Goal: Task Accomplishment & Management: Manage account settings

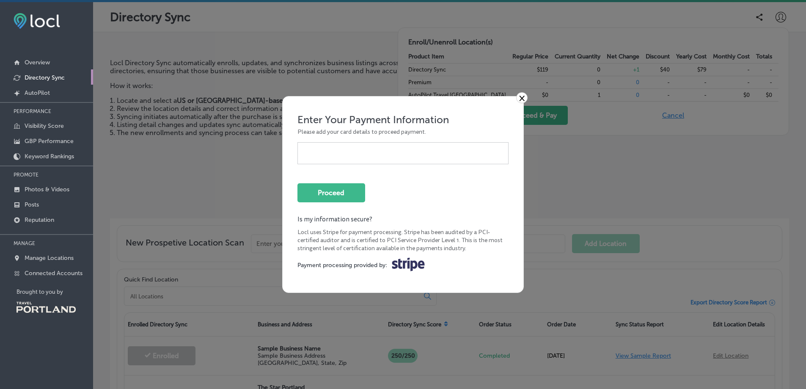
scroll to position [96, 0]
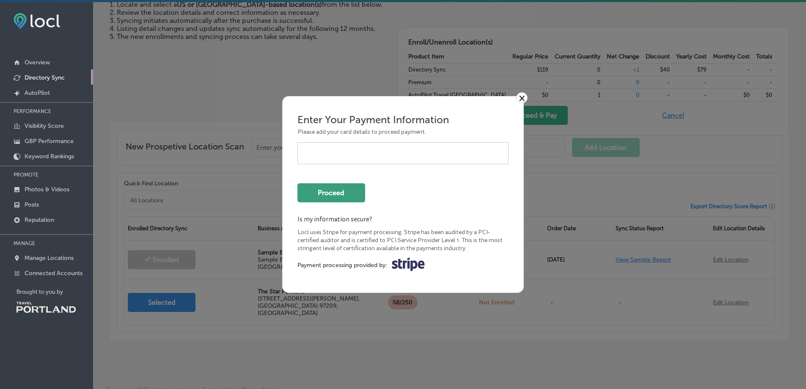
click at [331, 195] on button "Proceed" at bounding box center [331, 192] width 68 height 19
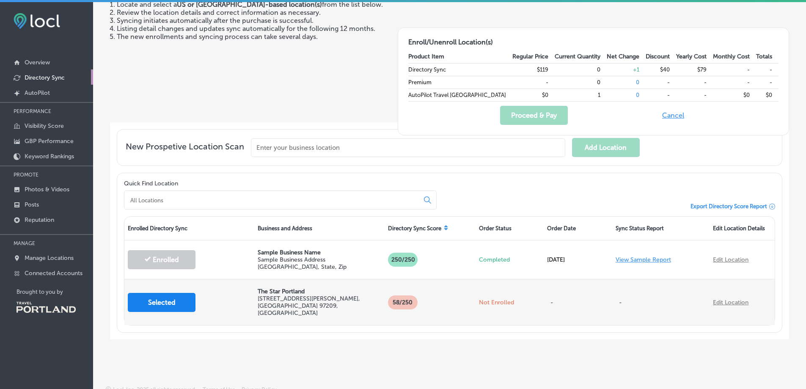
click at [185, 306] on button "Selected" at bounding box center [162, 302] width 68 height 19
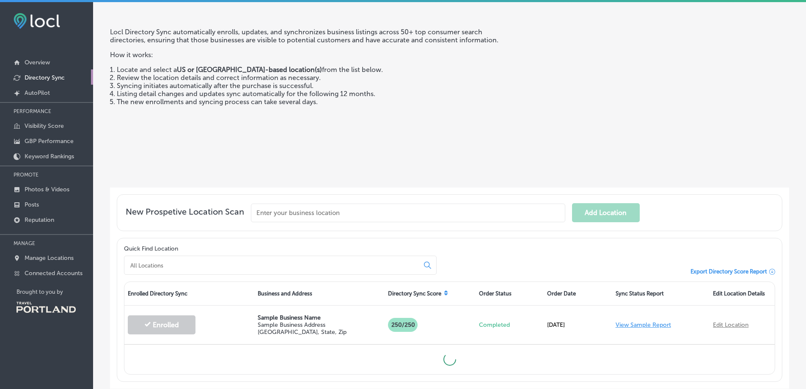
scroll to position [85, 0]
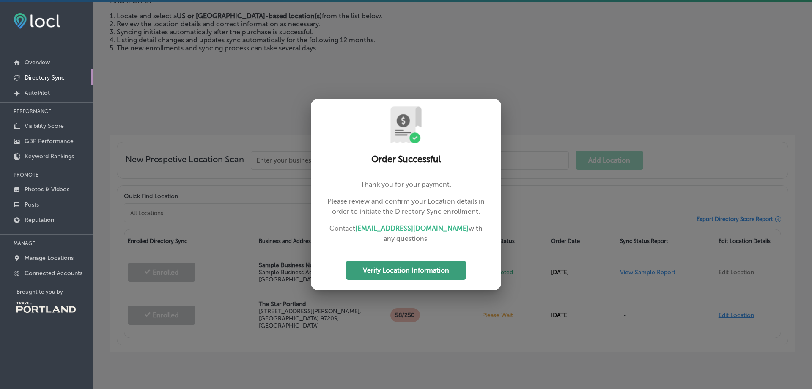
click at [439, 268] on button "Verify Location Information" at bounding box center [406, 270] width 120 height 19
select select "US"
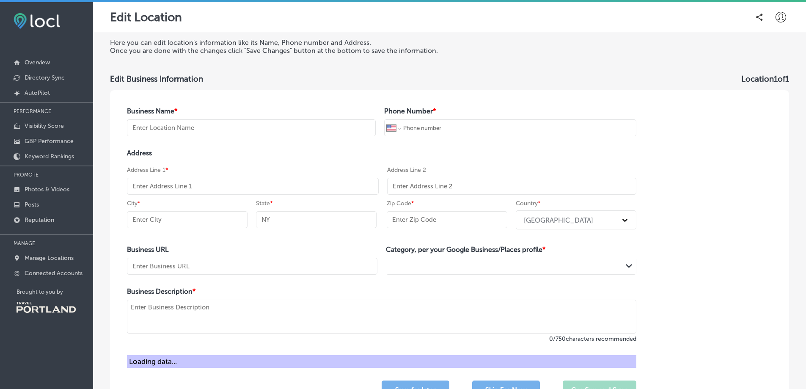
click at [233, 131] on input "text" at bounding box center [251, 127] width 249 height 17
type input "the star"
type input "(970) 708-0935"
type input "[STREET_ADDRESS][PERSON_NAME]"
type input "[GEOGRAPHIC_DATA]"
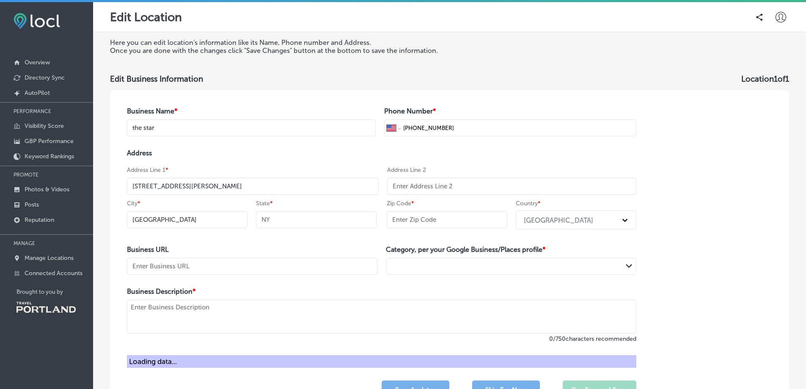
type input "97209"
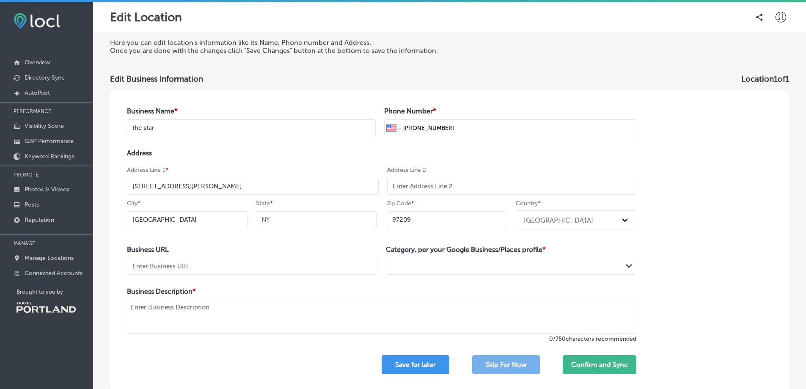
type input "The Star Portland"
type input "+1 503 300 7827"
type input "OR"
type input "https://www.thestarportland.com/"
type textarea "The Star is an elegant neighborhood restaurant and bar that serves award-winnin…"
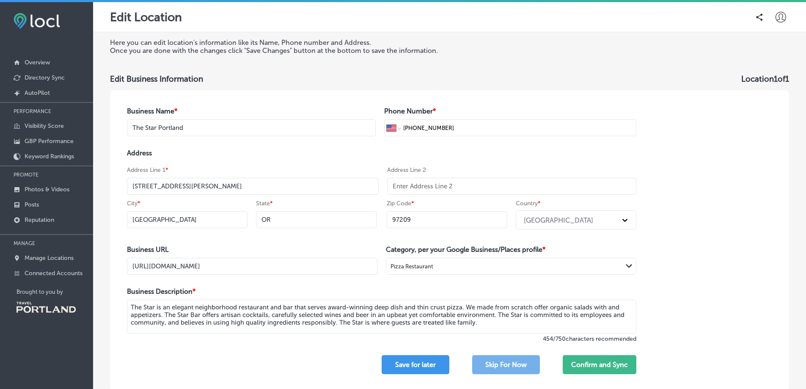
drag, startPoint x: 463, startPoint y: 133, endPoint x: 422, endPoint y: 132, distance: 41.1
click at [422, 132] on input "+1 503 300 7827" at bounding box center [517, 128] width 231 height 16
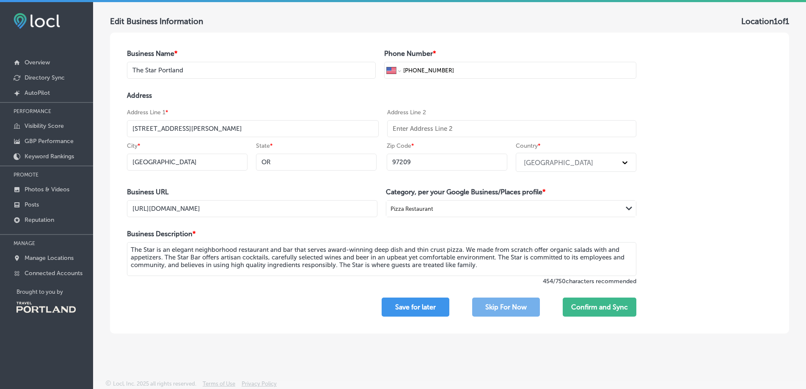
scroll to position [2, 0]
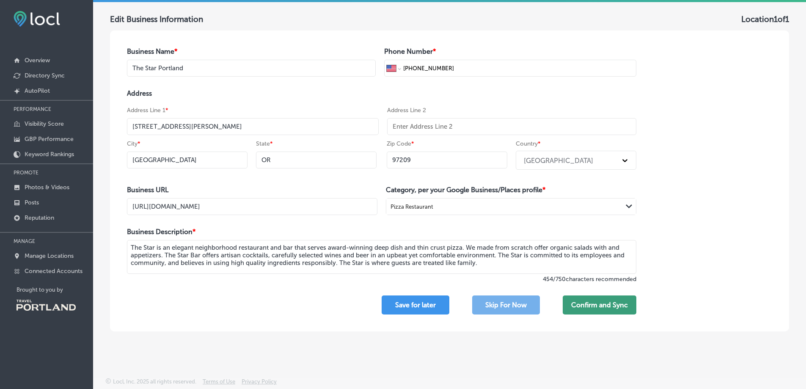
type input "+1 503 300 7827"
click at [581, 307] on button "Confirm and Sync" at bounding box center [600, 304] width 74 height 19
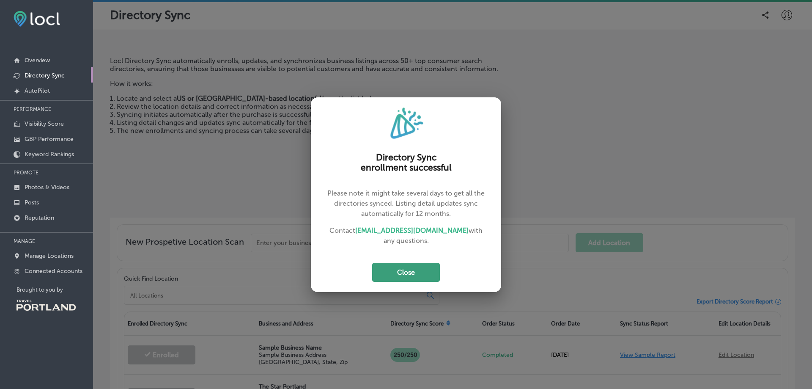
click at [412, 275] on button "Close" at bounding box center [406, 272] width 68 height 19
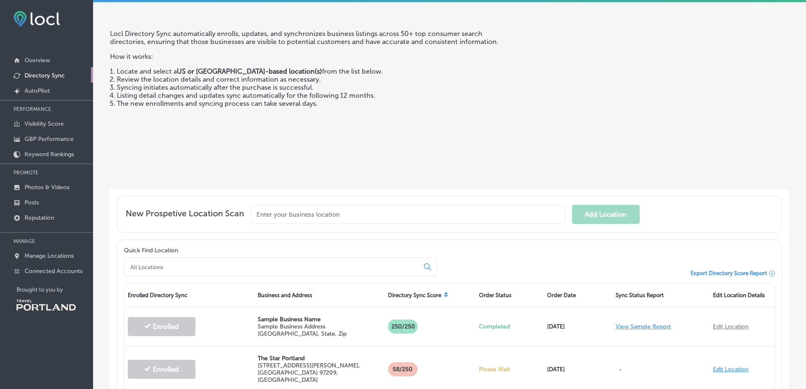
scroll to position [85, 0]
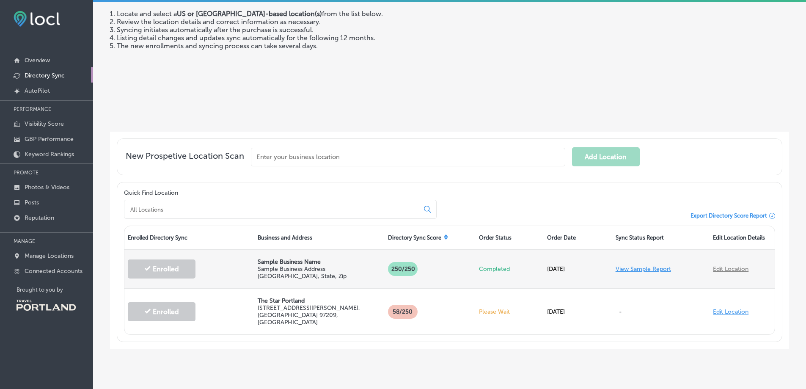
click at [627, 269] on link "View Sample Report" at bounding box center [643, 268] width 55 height 7
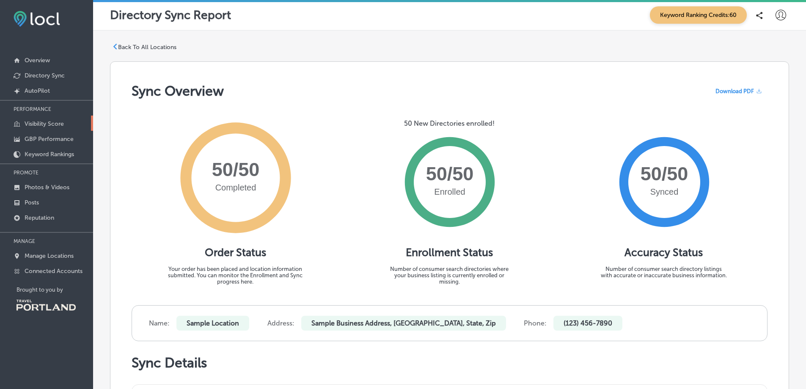
click at [55, 125] on p "Visibility Score" at bounding box center [44, 123] width 39 height 7
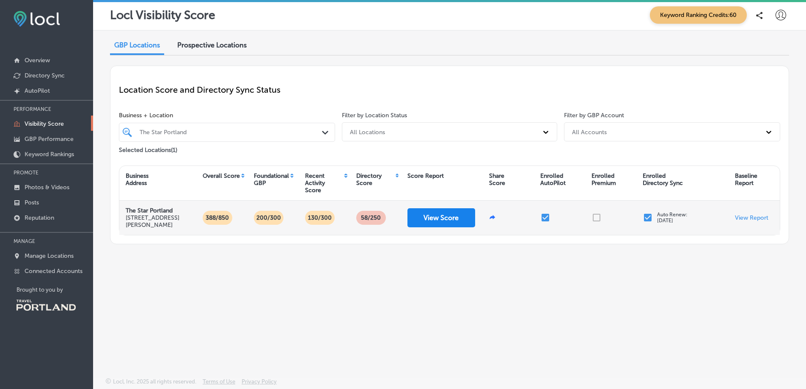
click at [453, 221] on button "View Score" at bounding box center [442, 217] width 68 height 19
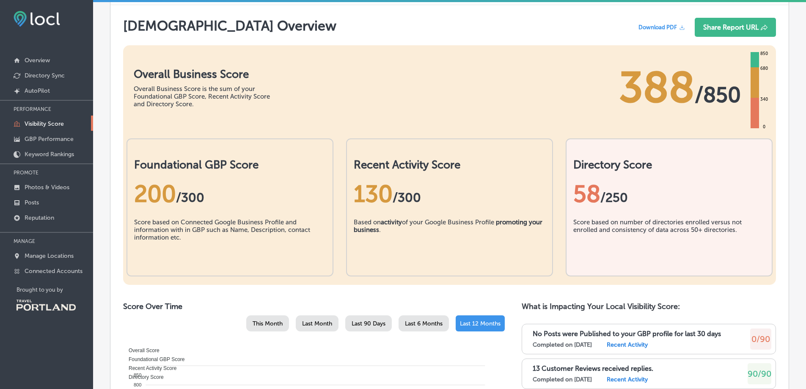
scroll to position [169, 0]
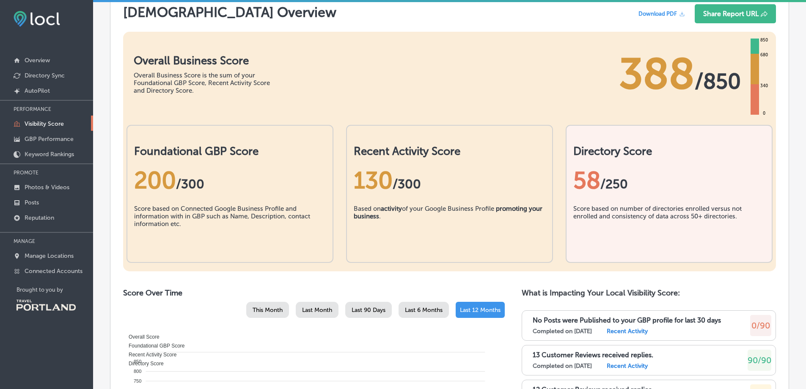
click at [711, 198] on div "58 /250" at bounding box center [669, 180] width 192 height 45
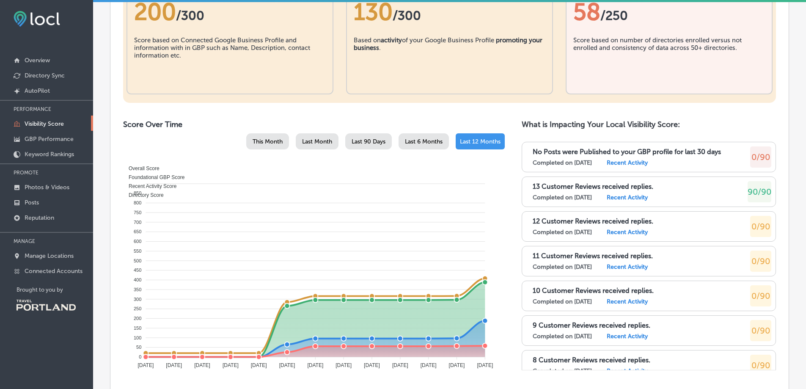
scroll to position [339, 0]
click at [639, 233] on label "Recent Activity" at bounding box center [627, 231] width 41 height 7
click at [638, 232] on label "Recent Activity" at bounding box center [627, 231] width 41 height 7
click at [755, 222] on span "0/90" at bounding box center [761, 225] width 19 height 10
click at [648, 162] on label "Recent Activity" at bounding box center [627, 161] width 41 height 7
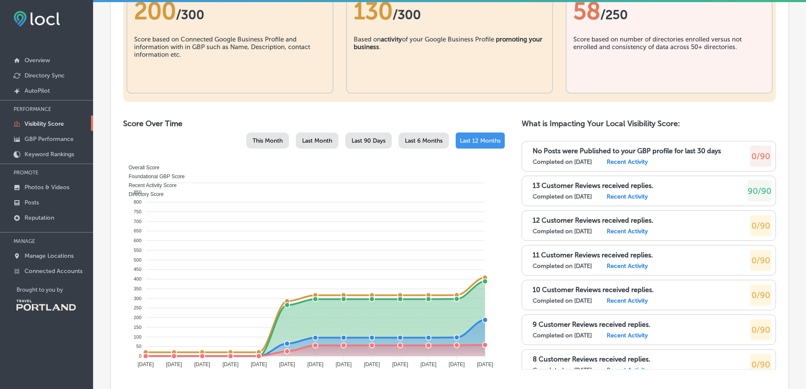
click at [639, 162] on label "Recent Activity" at bounding box center [627, 161] width 41 height 7
click at [592, 224] on p "12 Customer Reviews received replies." at bounding box center [593, 220] width 121 height 8
click at [628, 233] on label "Recent Activity" at bounding box center [627, 231] width 41 height 7
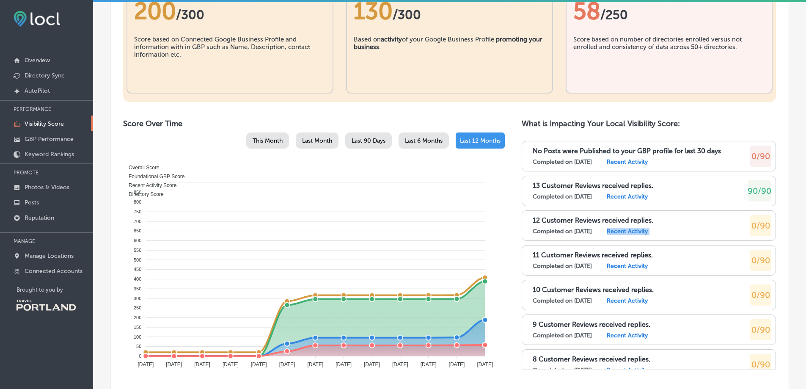
click at [628, 233] on label "Recent Activity" at bounding box center [627, 231] width 41 height 7
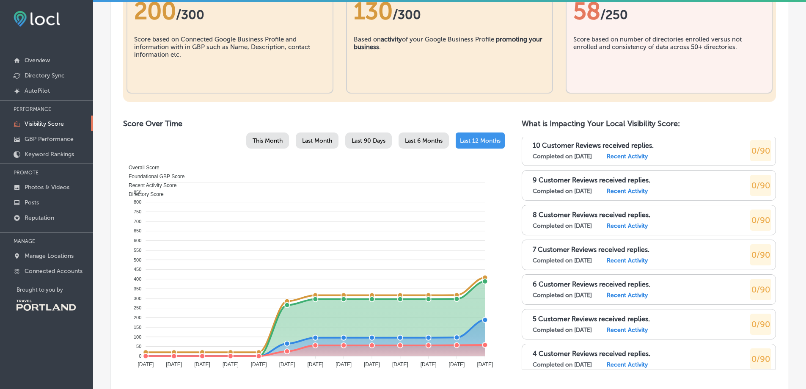
scroll to position [154, 0]
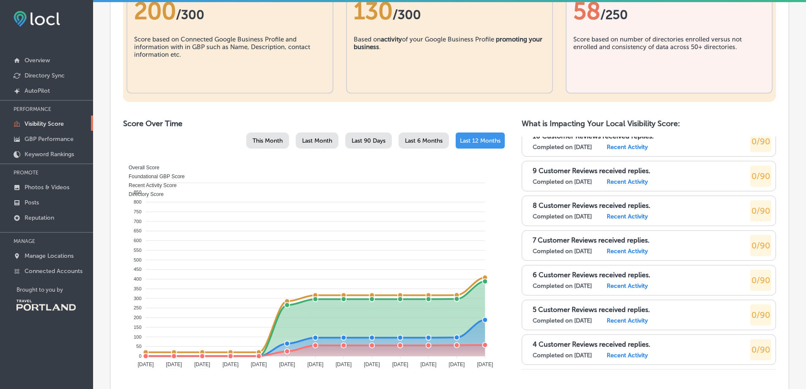
click at [644, 355] on label "Recent Activity" at bounding box center [627, 355] width 41 height 7
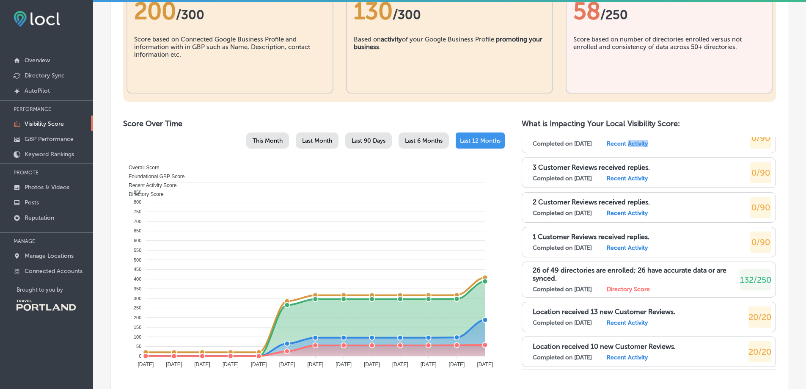
scroll to position [0, 0]
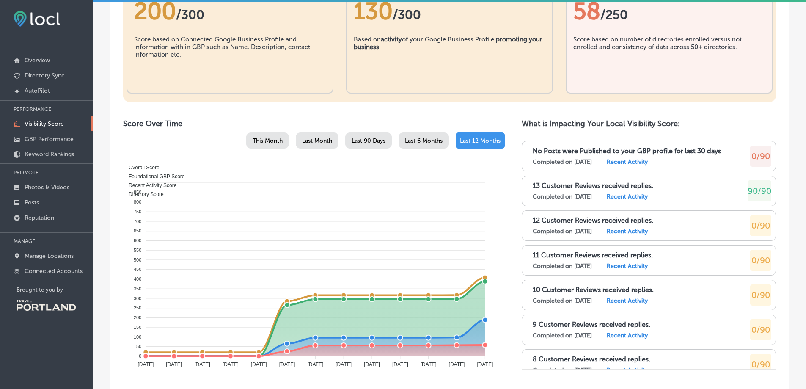
click at [628, 165] on label "Recent Activity" at bounding box center [627, 161] width 41 height 7
click at [627, 164] on label "Recent Activity" at bounding box center [627, 161] width 41 height 7
click at [600, 158] on div "No Posts were Published to your GBP profile for last 30 days Completed on 9/18/…" at bounding box center [627, 156] width 188 height 19
click at [583, 154] on p "No Posts were Published to your GBP profile for last 30 days" at bounding box center [627, 151] width 188 height 8
click at [57, 136] on p "GBP Performance" at bounding box center [49, 138] width 49 height 7
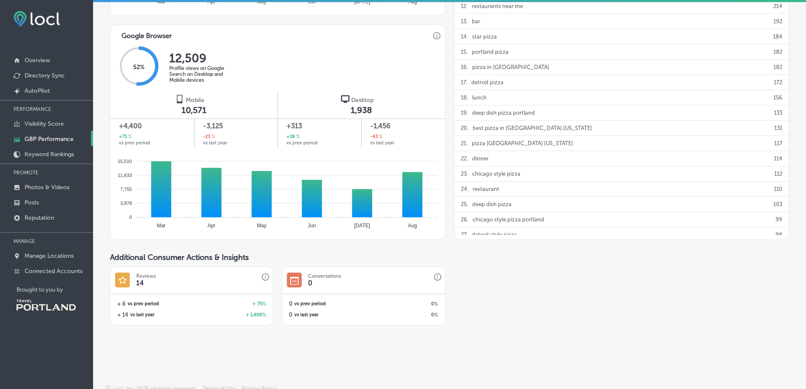
scroll to position [518, 0]
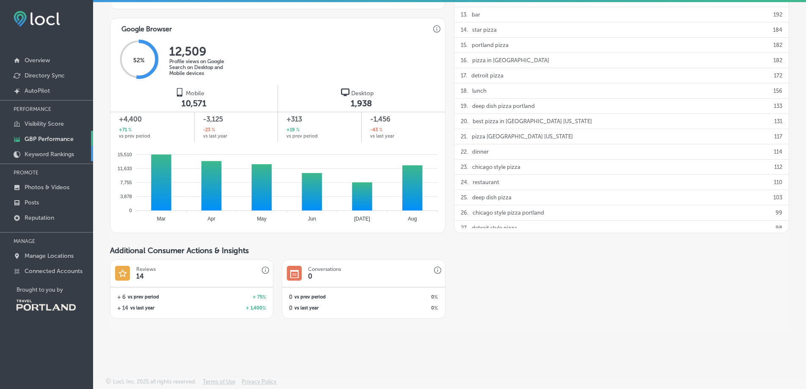
click at [36, 154] on p "Keyword Rankings" at bounding box center [50, 154] width 50 height 7
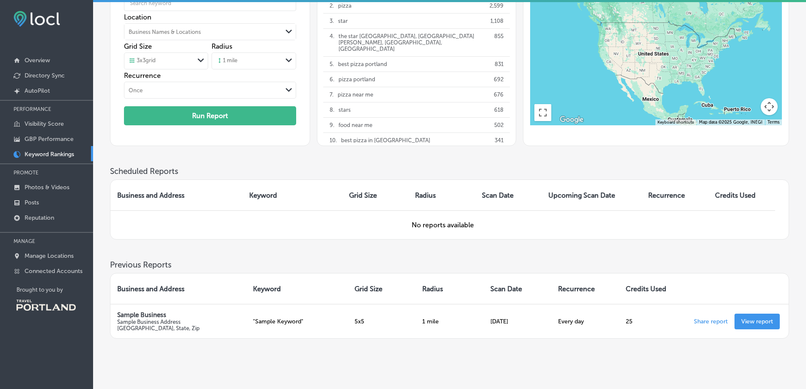
scroll to position [110, 0]
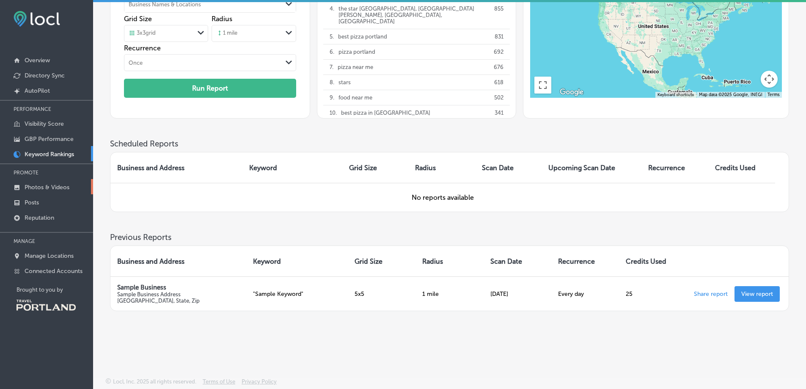
click at [57, 188] on p "Photos & Videos" at bounding box center [47, 187] width 45 height 7
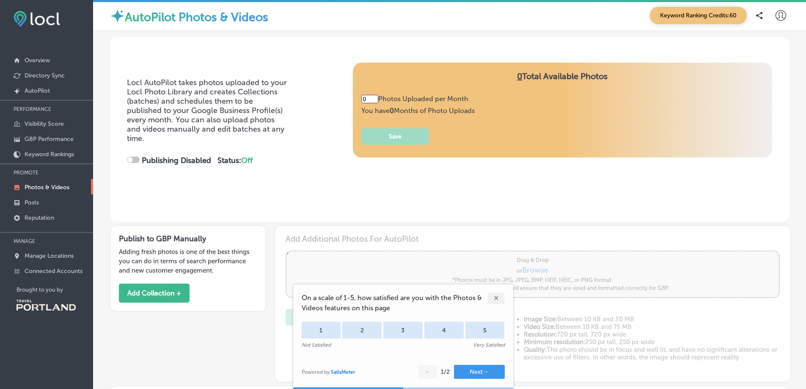
type input "5"
checkbox input "true"
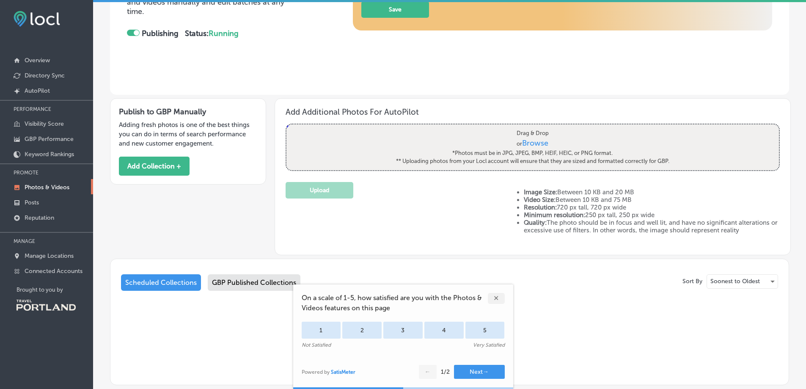
scroll to position [180, 0]
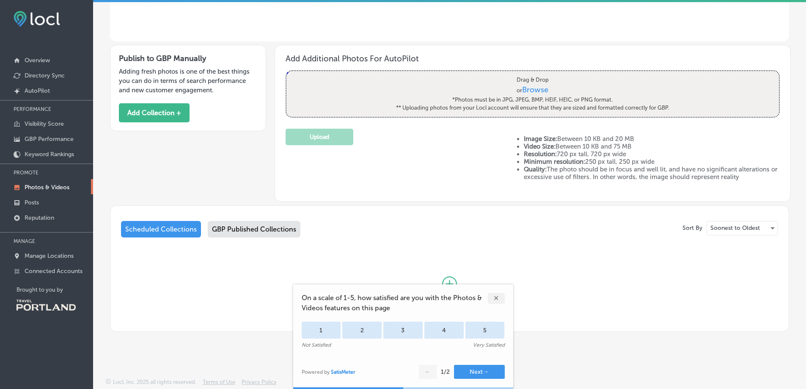
click at [496, 298] on div "✕" at bounding box center [496, 298] width 17 height 11
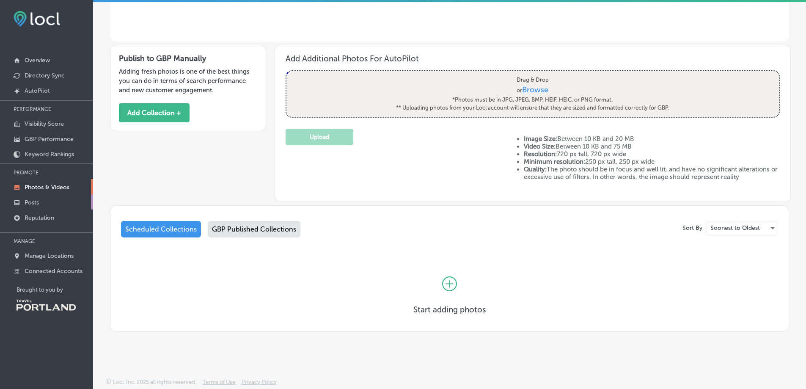
click at [39, 198] on link "Posts" at bounding box center [46, 201] width 93 height 15
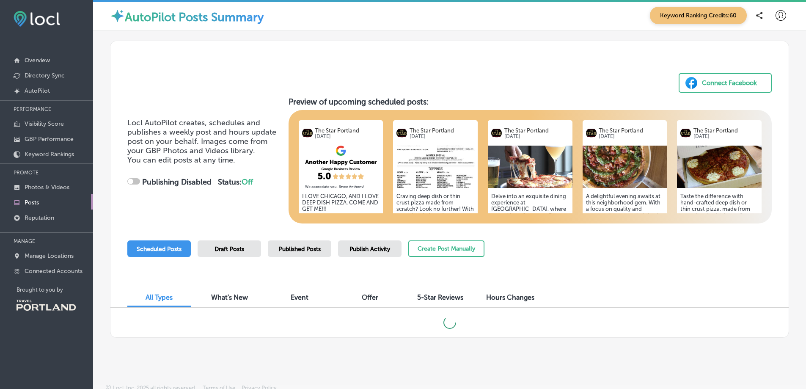
checkbox input "true"
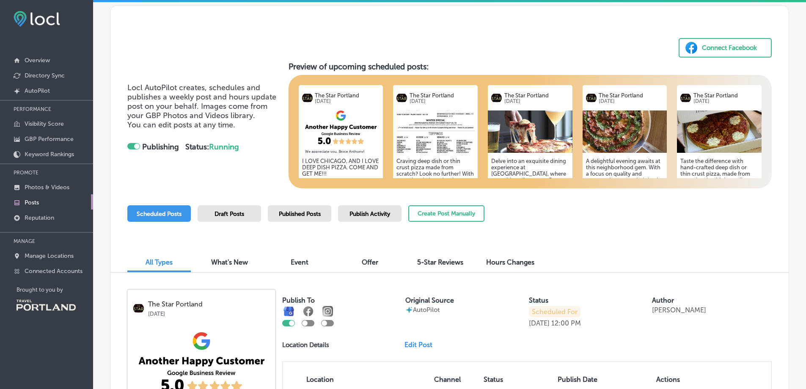
scroll to position [133, 0]
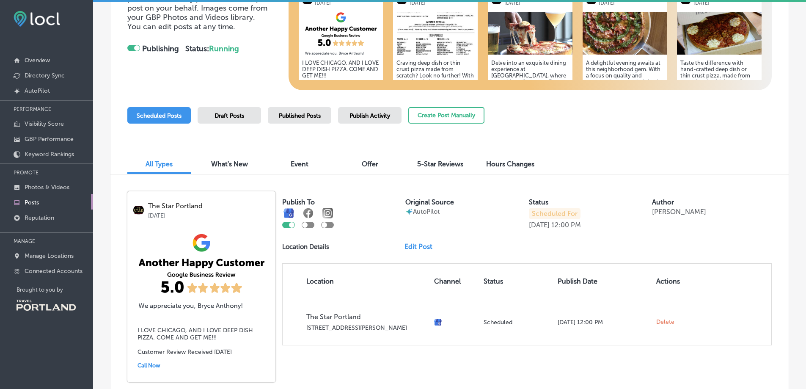
click at [312, 226] on div at bounding box center [308, 225] width 13 height 6
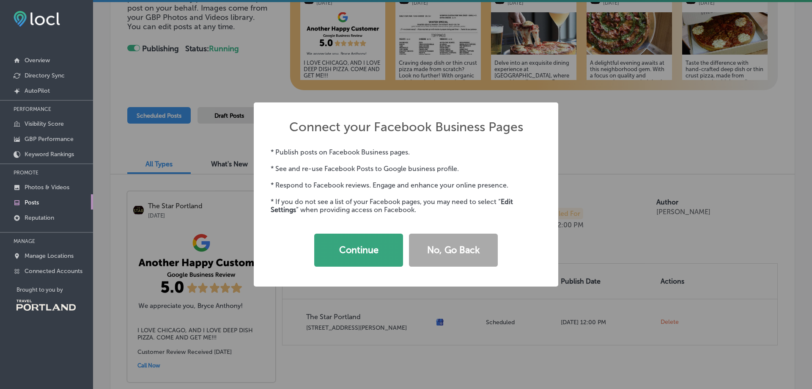
click at [346, 245] on button "Continue" at bounding box center [358, 250] width 89 height 33
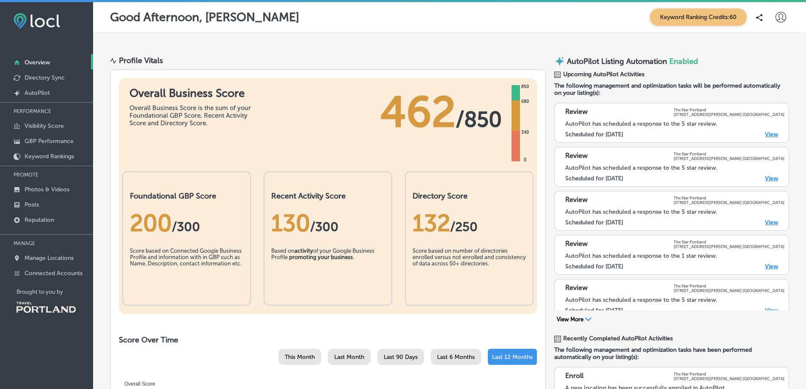
click at [767, 132] on link "View" at bounding box center [771, 134] width 13 height 7
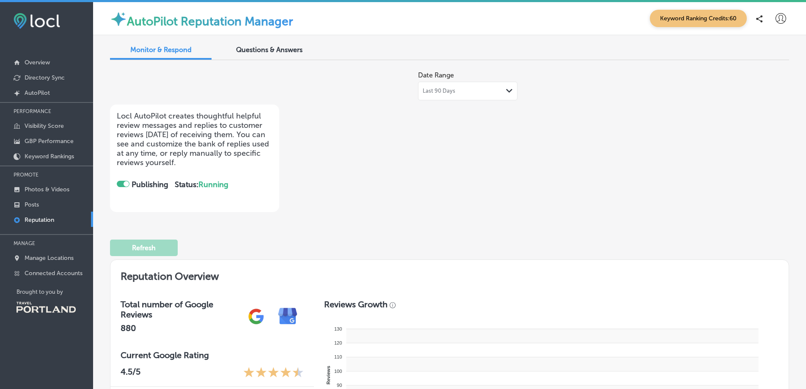
checkbox input "true"
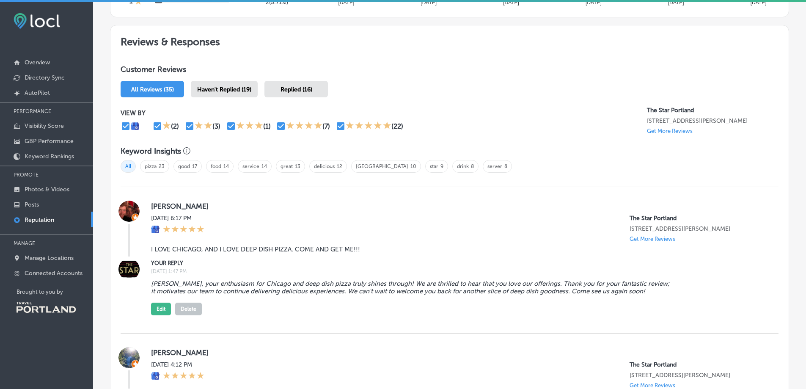
scroll to position [465, 0]
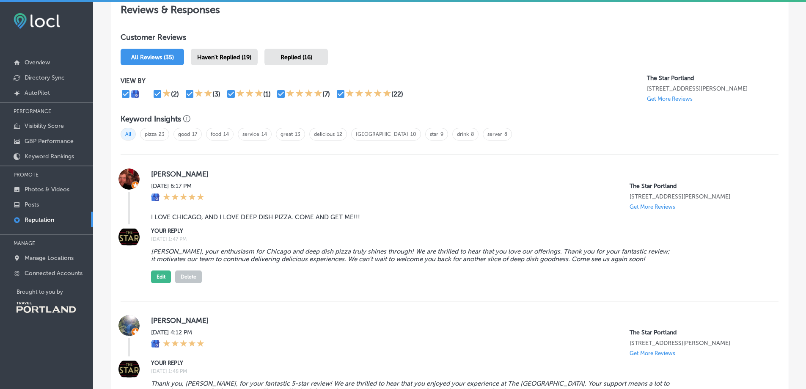
click at [231, 60] on span "Haven't Replied (19)" at bounding box center [224, 57] width 54 height 7
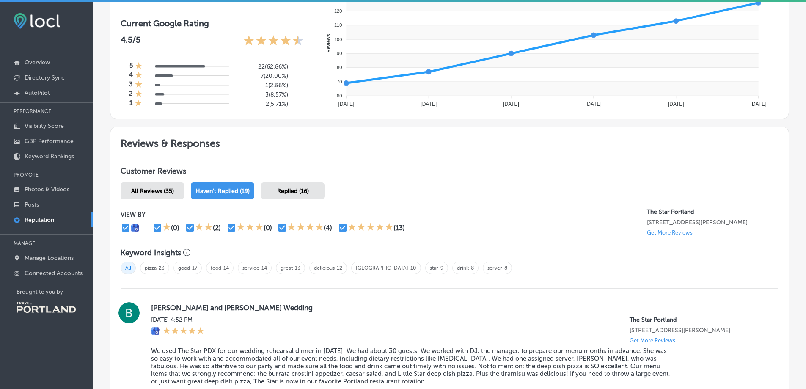
scroll to position [465, 0]
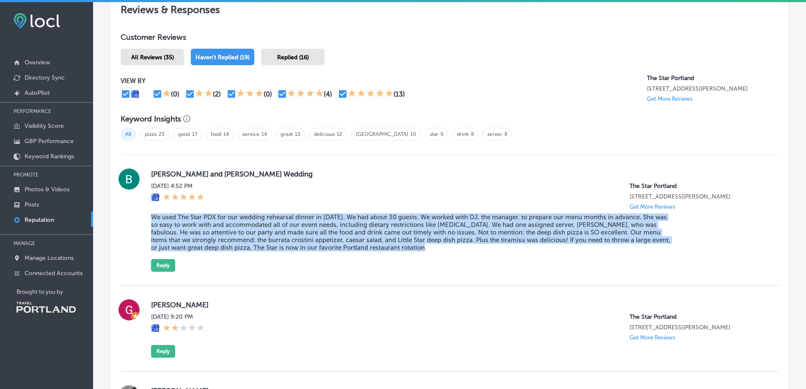
drag, startPoint x: 356, startPoint y: 247, endPoint x: 146, endPoint y: 219, distance: 212.5
click at [146, 219] on div "Bill and Morea's Wedding Sun, Aug 17, 2025 4:52 PM The Star Portland 1309 NW Ho…" at bounding box center [450, 219] width 658 height 103
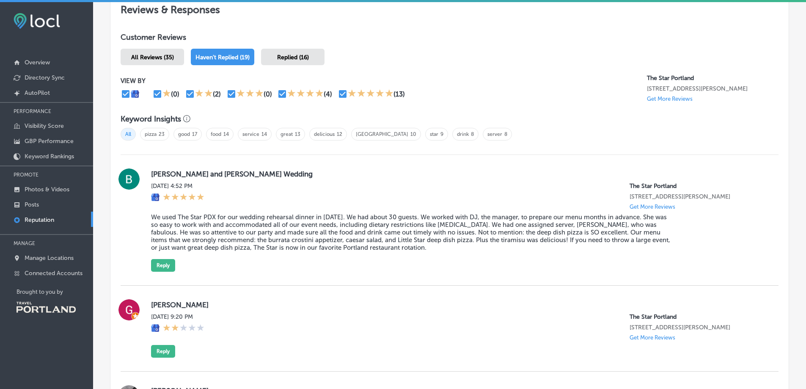
drag, startPoint x: 164, startPoint y: 219, endPoint x: 278, endPoint y: 188, distance: 118.9
click at [278, 188] on div "Sun, Aug 17, 2025 4:52 PM The Star Portland 1309 NW Hoyt St Portland, OR 97209,…" at bounding box center [458, 196] width 614 height 28
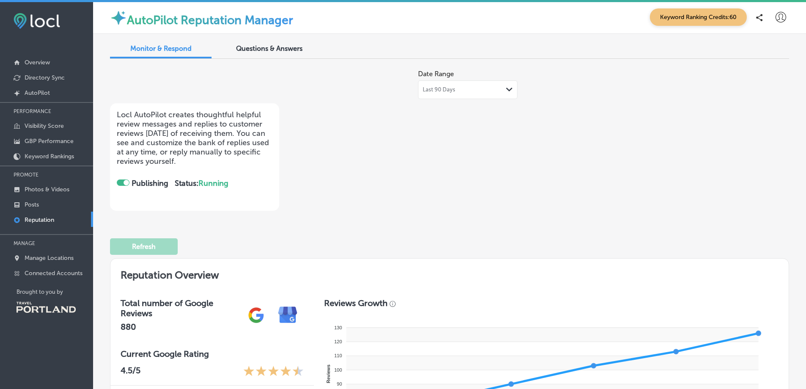
scroll to position [0, 0]
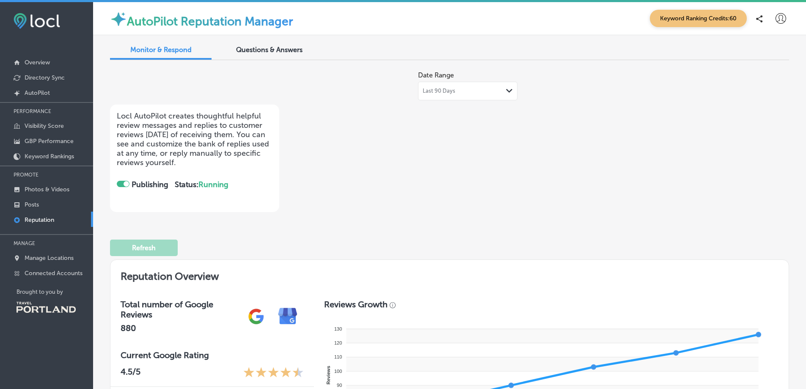
click at [256, 54] on div "Questions & Answers" at bounding box center [269, 50] width 102 height 18
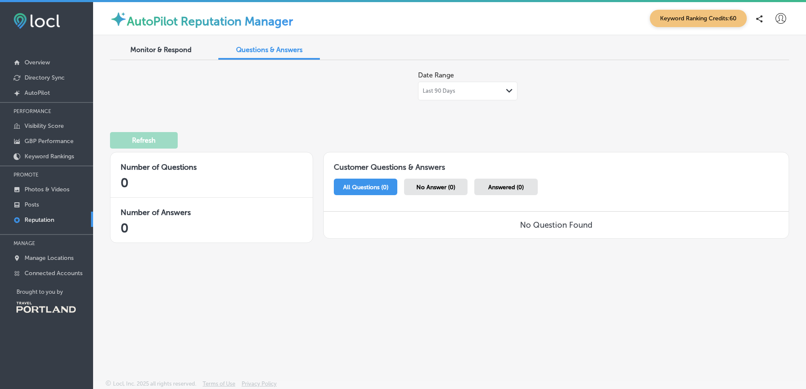
click at [667, 17] on span "Keyword Ranking Credits: 60" at bounding box center [698, 18] width 97 height 17
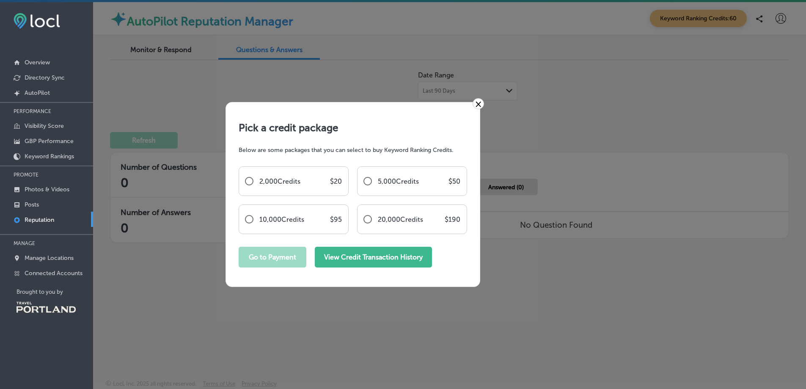
click at [408, 258] on button "View Credit Transaction History" at bounding box center [373, 257] width 117 height 21
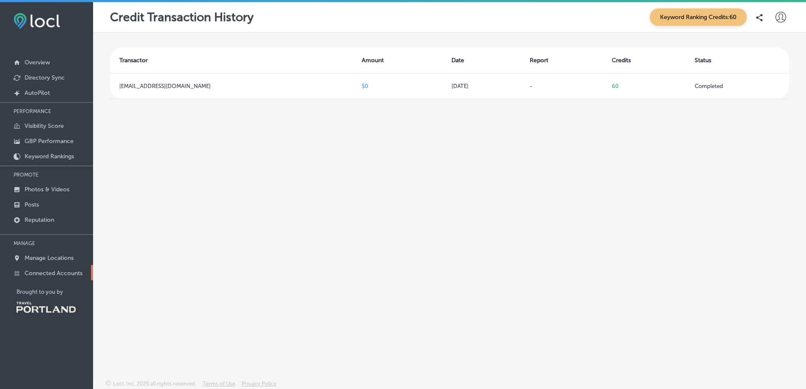
click at [47, 274] on p "Connected Accounts" at bounding box center [54, 273] width 58 height 7
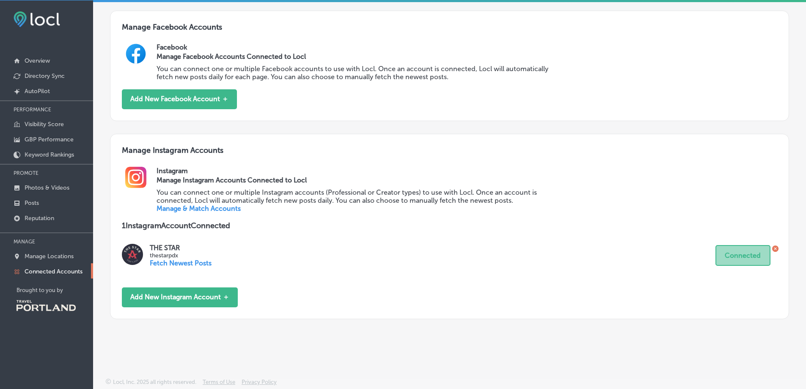
scroll to position [2, 0]
click at [49, 91] on p "AutoPilot" at bounding box center [37, 90] width 25 height 7
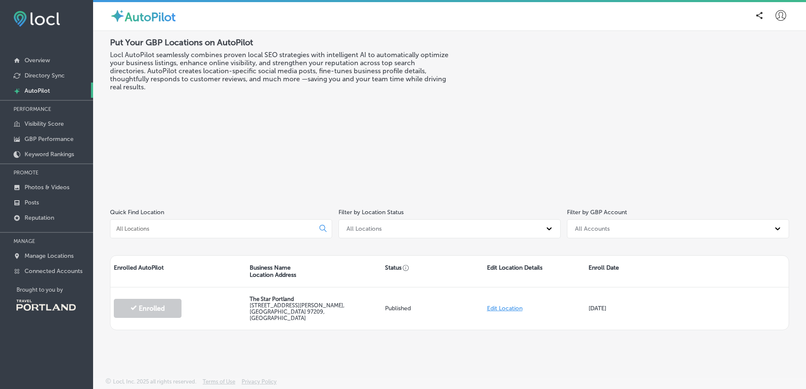
click at [240, 235] on div at bounding box center [221, 228] width 222 height 19
click at [440, 227] on div "All Locations" at bounding box center [441, 229] width 199 height 14
click at [441, 227] on div "All Locations" at bounding box center [441, 229] width 199 height 14
click at [425, 262] on div "Enrolled in AutoPilot" at bounding box center [450, 264] width 222 height 14
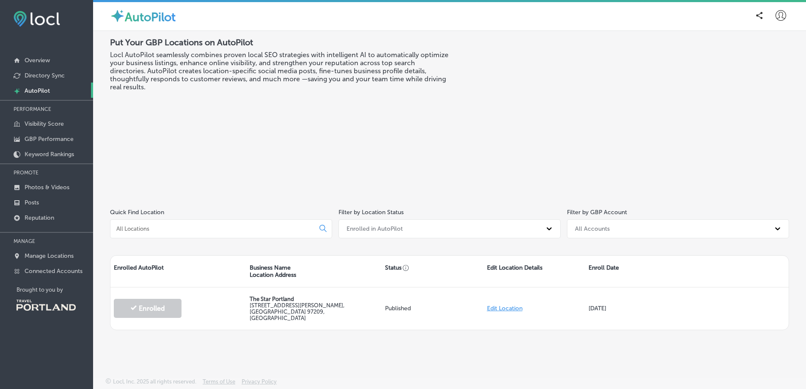
click at [279, 235] on div at bounding box center [221, 228] width 222 height 19
click at [603, 228] on div "All Accounts" at bounding box center [592, 228] width 35 height 7
click at [602, 265] on div "portland@thestarpizza.com" at bounding box center [678, 264] width 222 height 14
click at [39, 77] on p "Directory Sync" at bounding box center [45, 75] width 40 height 7
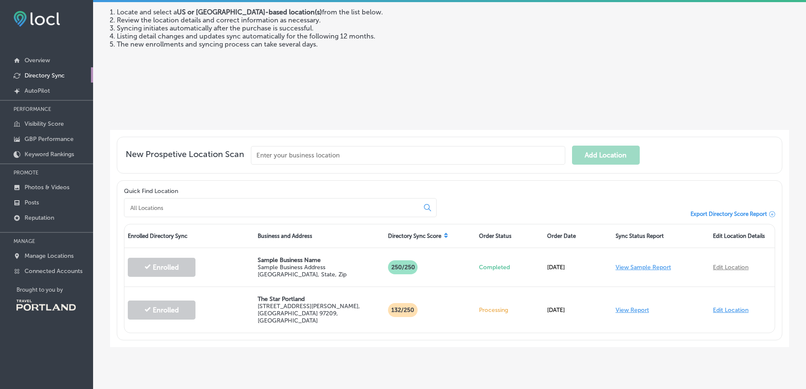
scroll to position [91, 0]
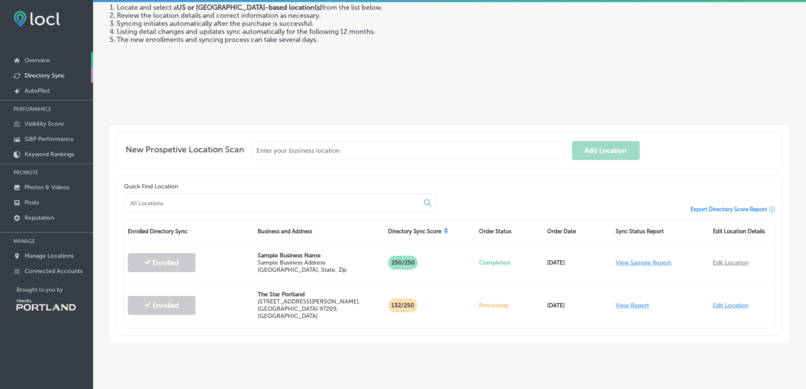
click at [36, 61] on p "Overview" at bounding box center [37, 60] width 25 height 7
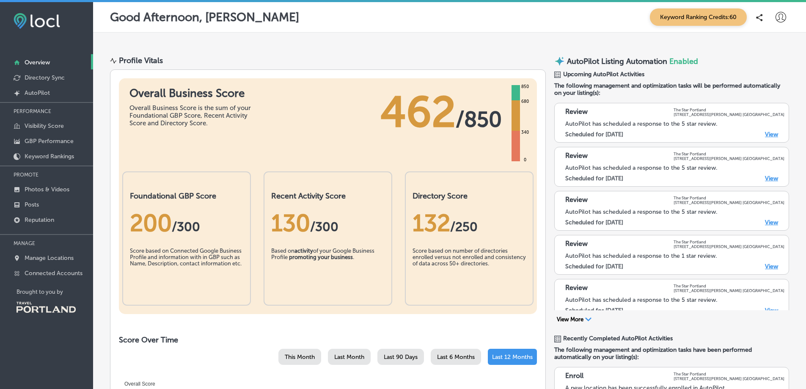
click at [766, 177] on link "View" at bounding box center [771, 178] width 13 height 7
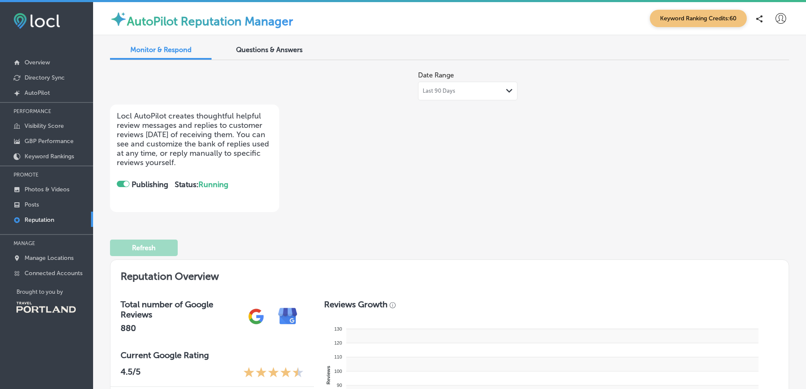
checkbox input "true"
click at [264, 52] on span "Questions & Answers" at bounding box center [269, 50] width 66 height 8
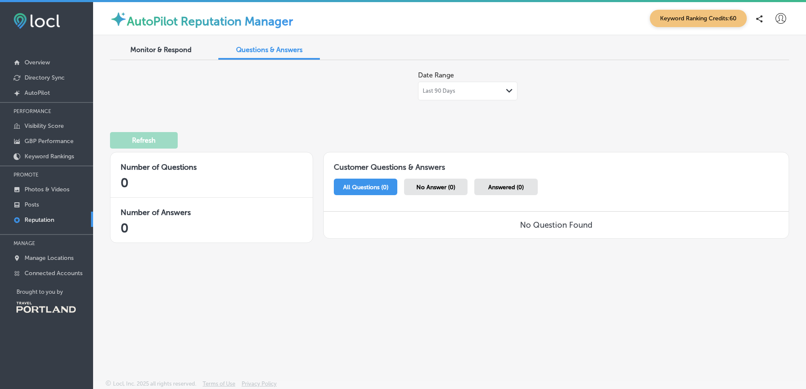
click at [164, 58] on div "Monitor & Respond" at bounding box center [161, 50] width 102 height 18
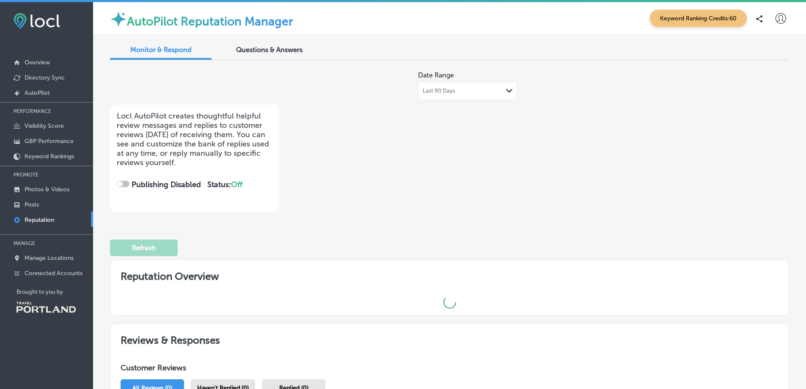
checkbox input "true"
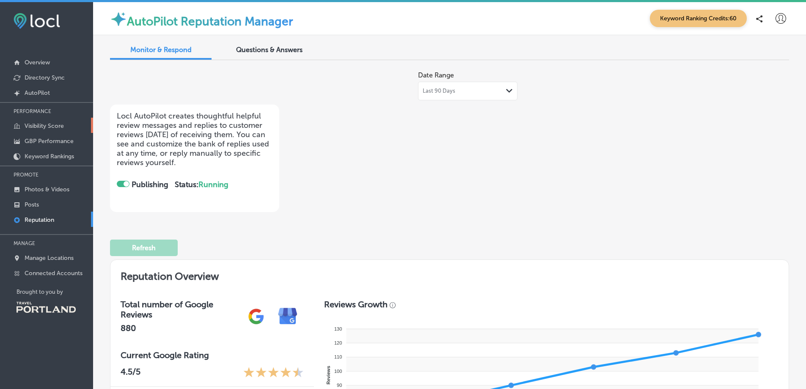
click at [42, 126] on p "Visibility Score" at bounding box center [44, 125] width 39 height 7
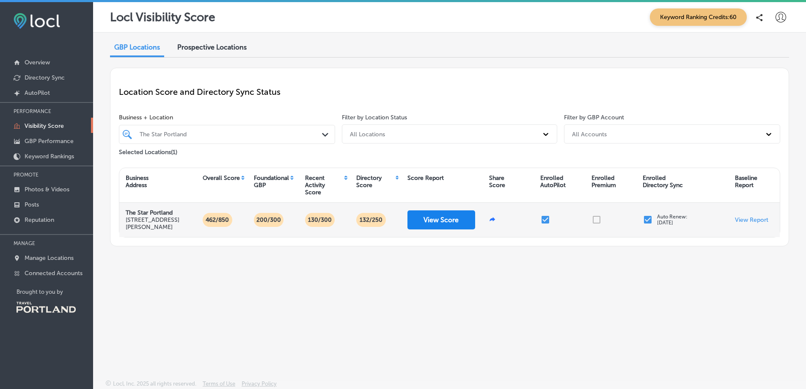
click at [452, 219] on button "View Score" at bounding box center [442, 219] width 68 height 19
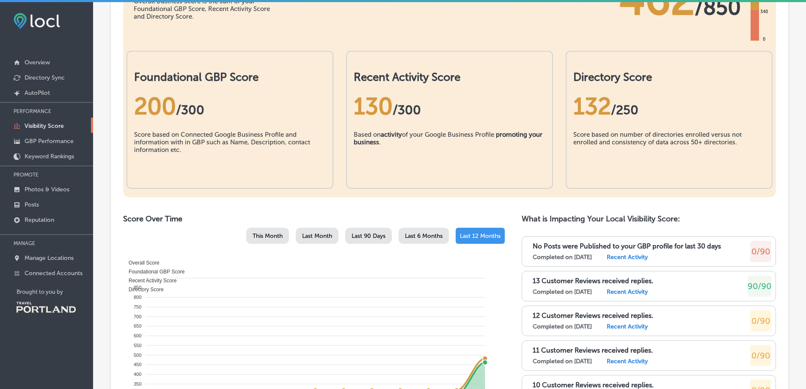
scroll to position [296, 0]
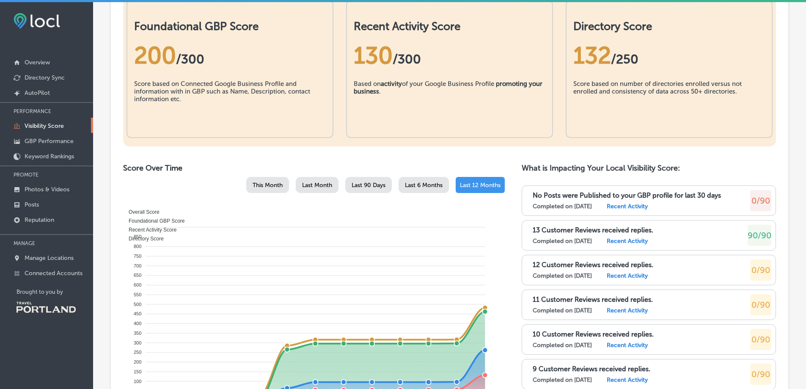
click at [619, 207] on label "Recent Activity" at bounding box center [627, 206] width 41 height 7
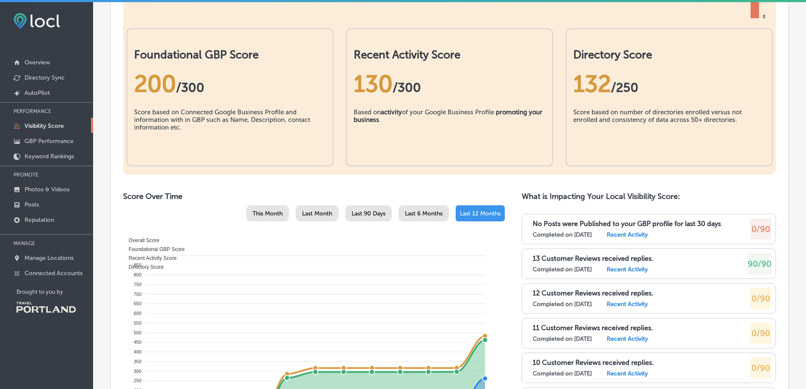
scroll to position [254, 0]
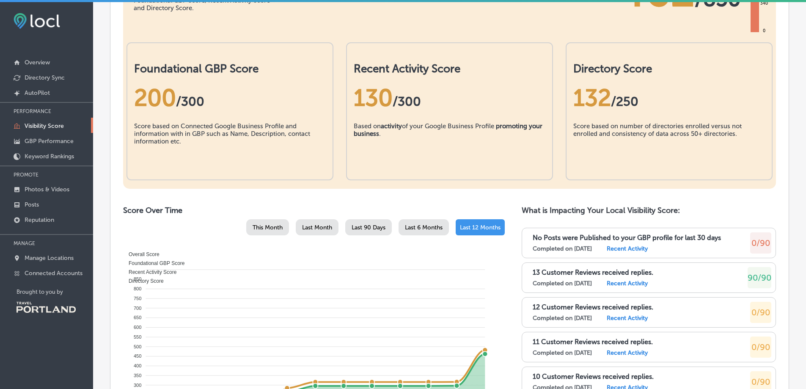
click at [636, 251] on label "Recent Activity" at bounding box center [627, 248] width 41 height 7
drag, startPoint x: 555, startPoint y: 252, endPoint x: 638, endPoint y: 281, distance: 87.9
click at [558, 253] on div "No Posts were Published to your GBP profile for last 30 days Completed on 9/18/…" at bounding box center [652, 242] width 239 height 21
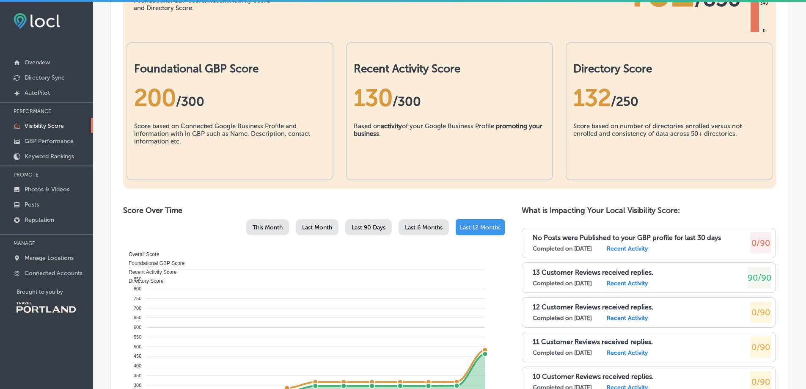
drag, startPoint x: 639, startPoint y: 278, endPoint x: 641, endPoint y: 284, distance: 5.2
click at [639, 279] on div "13 Customer Reviews received replies. Completed on 9/18/2025 Recent Activity" at bounding box center [593, 277] width 121 height 19
click at [640, 284] on label "Recent Activity" at bounding box center [627, 283] width 41 height 7
click at [749, 279] on span "90/90" at bounding box center [760, 278] width 24 height 10
drag, startPoint x: 749, startPoint y: 279, endPoint x: 759, endPoint y: 243, distance: 37.2
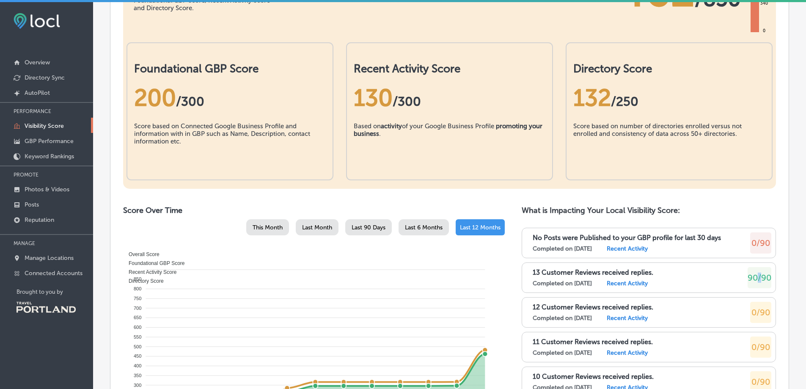
click at [753, 265] on div "13 Customer Reviews received replies. Completed on 9/18/2025 Recent Activity 90…" at bounding box center [649, 277] width 254 height 30
click at [759, 240] on span "0/90" at bounding box center [761, 243] width 19 height 10
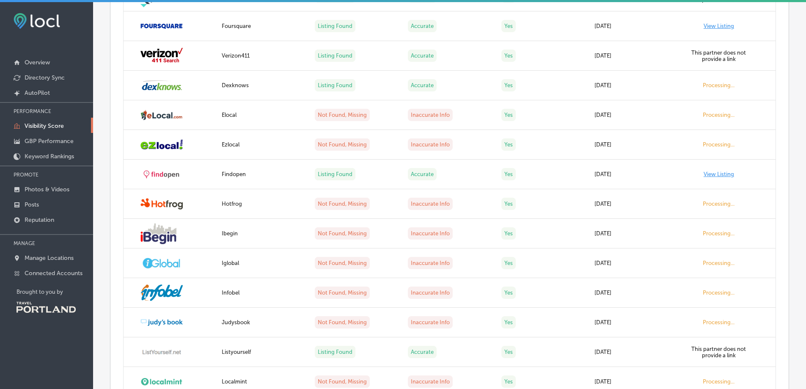
scroll to position [1143, 0]
click at [44, 145] on p "GBP Performance" at bounding box center [49, 141] width 49 height 7
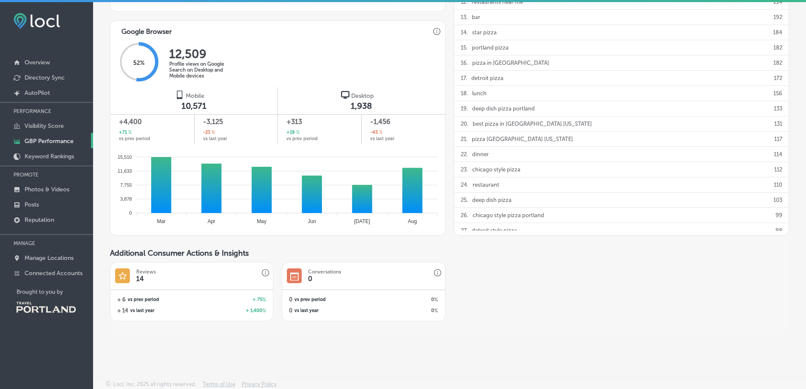
scroll to position [518, 0]
click at [40, 156] on p "Keyword Rankings" at bounding box center [50, 156] width 50 height 7
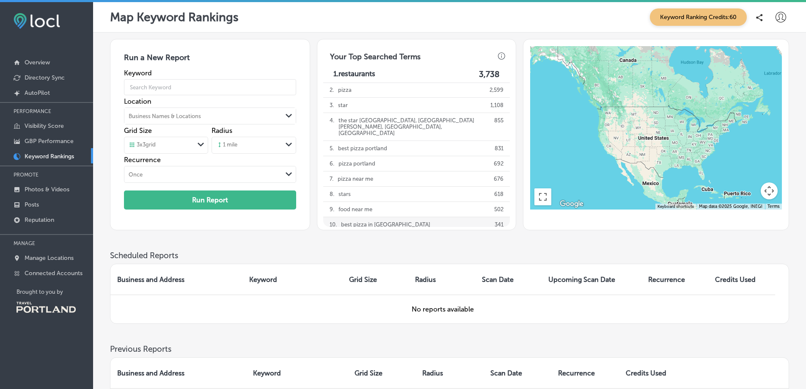
click at [384, 217] on p "best pizza in portland" at bounding box center [385, 224] width 89 height 15
type input "best pizza in portland"
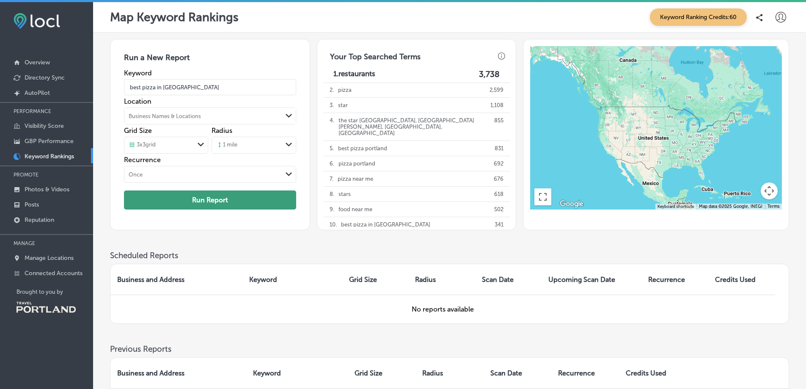
click at [256, 199] on button "Run Report" at bounding box center [210, 199] width 172 height 19
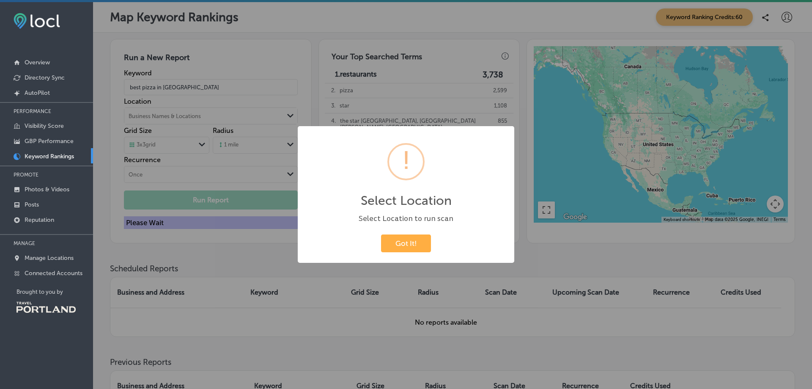
drag, startPoint x: 417, startPoint y: 246, endPoint x: 326, endPoint y: 194, distance: 104.5
click at [417, 244] on button "Got It!" at bounding box center [406, 242] width 50 height 17
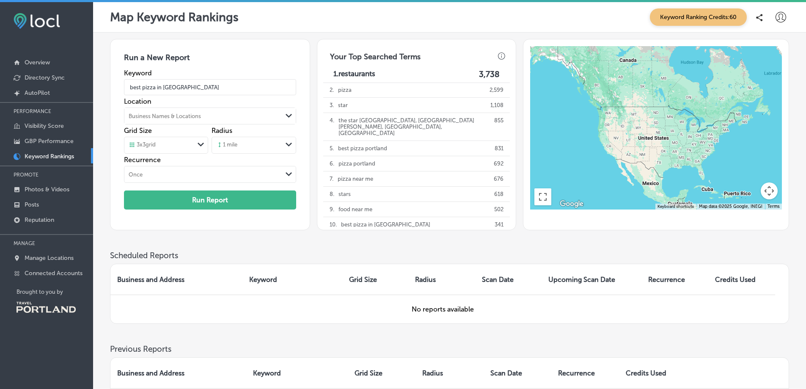
click at [183, 113] on div "Business Names & Locations" at bounding box center [202, 116] width 157 height 13
click at [372, 234] on div "Run a New Report Keyword best pizza in portland Location Business Names & Locat…" at bounding box center [449, 145] width 679 height 212
click at [53, 189] on p "Photos & Videos" at bounding box center [47, 189] width 45 height 7
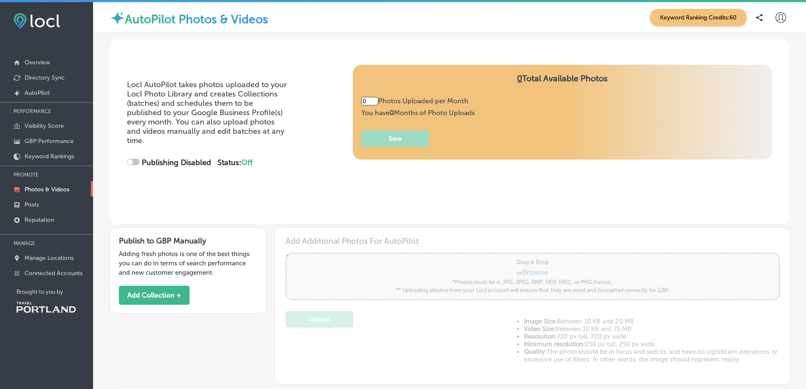
type input "5"
checkbox input "true"
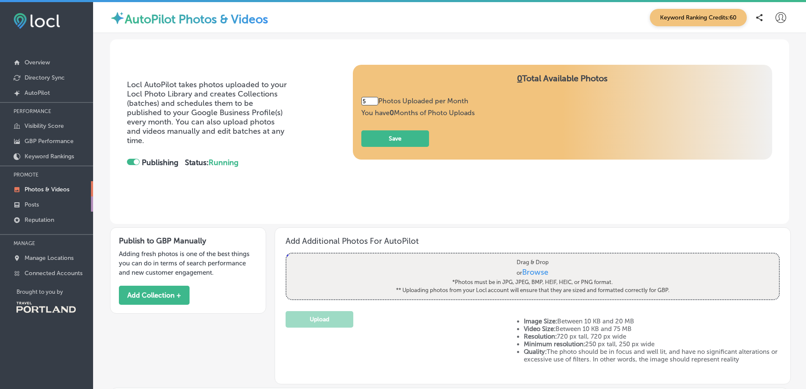
click at [39, 204] on p "Posts" at bounding box center [32, 204] width 14 height 7
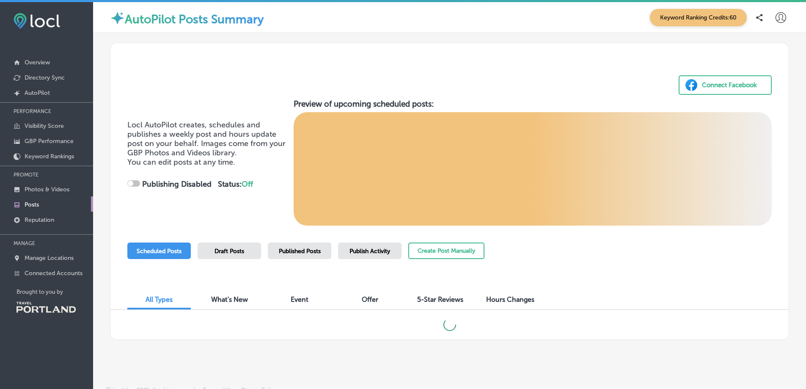
checkbox input "true"
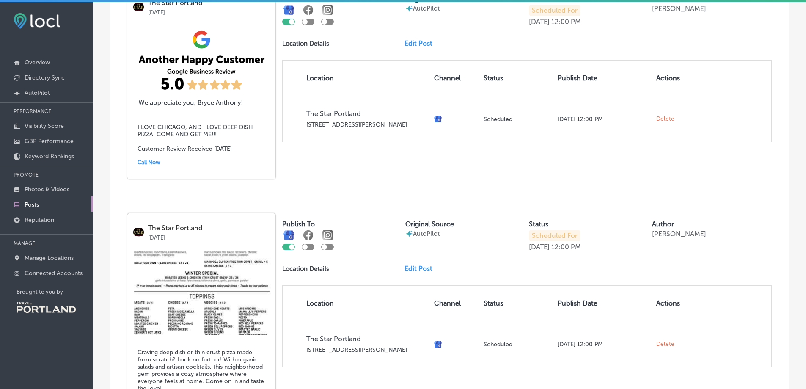
scroll to position [254, 0]
